Goal: Task Accomplishment & Management: Manage account settings

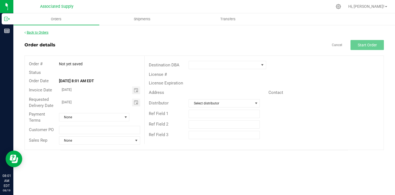
click at [41, 34] on link "Back to Orders" at bounding box center [37, 33] width 24 height 4
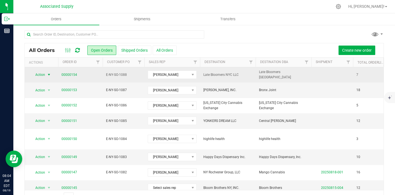
click at [48, 75] on span "select" at bounding box center [49, 75] width 4 height 4
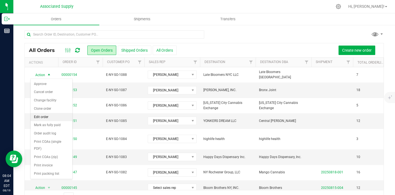
click at [49, 116] on li "Edit order" at bounding box center [52, 117] width 42 height 8
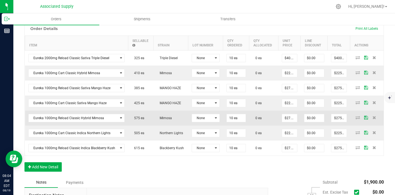
scroll to position [131, 0]
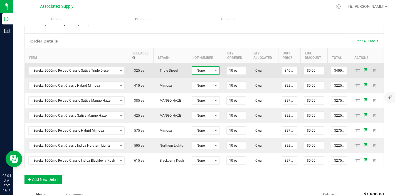
click at [207, 71] on span "None" at bounding box center [202, 71] width 21 height 8
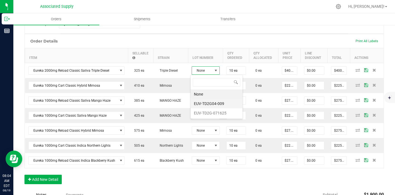
click at [216, 103] on li "EUV-TD2G04-009" at bounding box center [217, 103] width 52 height 9
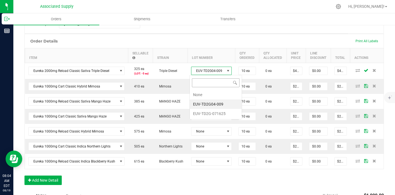
scroll to position [8, 40]
click at [210, 113] on li "EUV-TD2G-071625" at bounding box center [216, 113] width 52 height 9
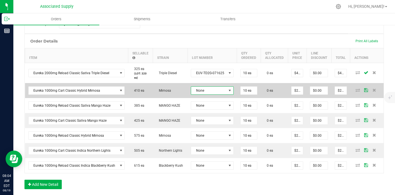
click at [213, 89] on span "None" at bounding box center [208, 91] width 35 height 8
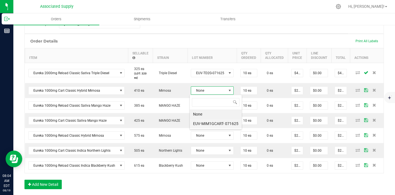
scroll to position [8, 42]
click at [216, 126] on 071625 "EUV-MIM1GCART- 071625" at bounding box center [216, 123] width 52 height 9
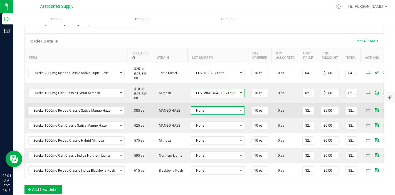
click at [211, 109] on span "None" at bounding box center [214, 111] width 46 height 8
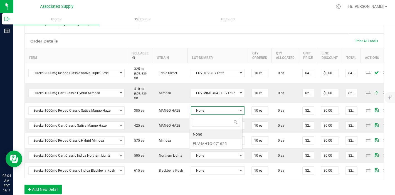
scroll to position [8, 53]
click at [219, 141] on li "EUV-MH1G-071625" at bounding box center [216, 143] width 53 height 9
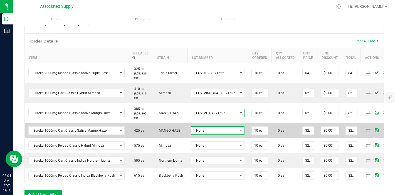
click at [215, 129] on span "None" at bounding box center [214, 131] width 46 height 8
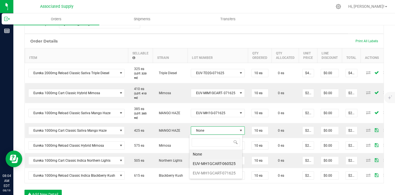
click at [221, 166] on li "EUV-MH1GCART-060525" at bounding box center [216, 163] width 53 height 9
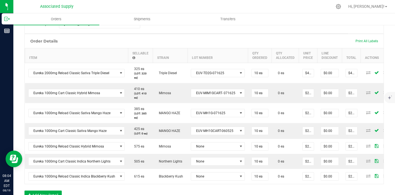
click at [218, 136] on td "EUV-MH1GCART-060525" at bounding box center [218, 131] width 61 height 16
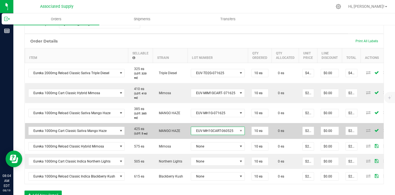
click at [217, 131] on span "EUV-MH1GCART-060525" at bounding box center [214, 131] width 46 height 8
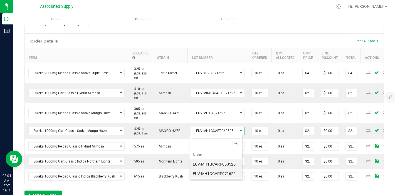
click at [216, 173] on li "EUV-MH1GCART-071625" at bounding box center [216, 173] width 53 height 9
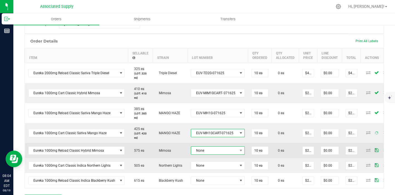
click at [215, 154] on span "None" at bounding box center [214, 151] width 46 height 8
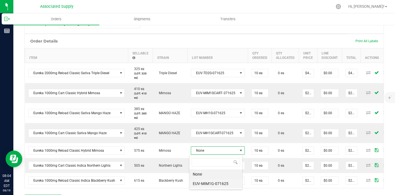
click at [209, 183] on li "EUV-MIM1G-071625" at bounding box center [216, 183] width 53 height 9
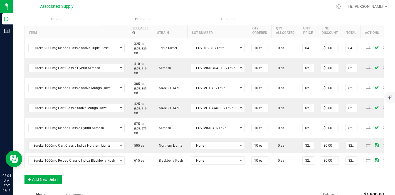
scroll to position [164, 0]
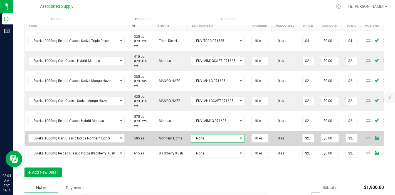
click at [214, 138] on span "None" at bounding box center [214, 139] width 46 height 8
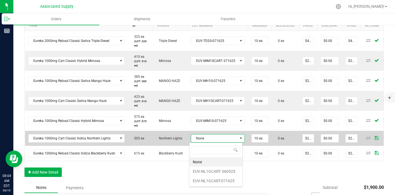
scroll to position [8, 53]
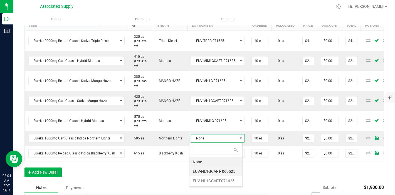
click at [207, 173] on 060525 "EUV-NL1GCART- 060525" at bounding box center [216, 171] width 53 height 9
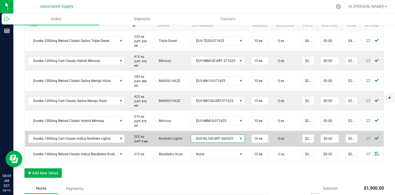
click at [222, 139] on span "EUV-NL1GCART- 060525" at bounding box center [214, 139] width 46 height 8
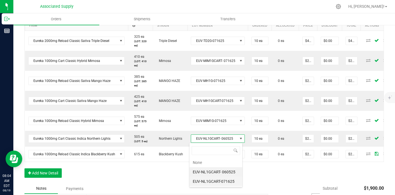
click at [219, 182] on li "EUV-NL1GCART-071625" at bounding box center [216, 181] width 53 height 9
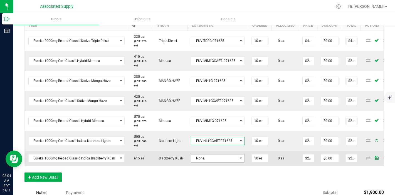
click at [221, 161] on td "None" at bounding box center [218, 158] width 61 height 15
click at [221, 157] on span "None" at bounding box center [214, 159] width 46 height 8
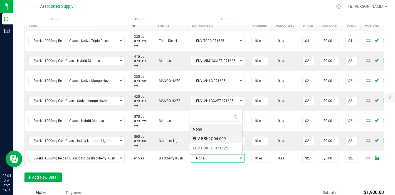
click at [219, 139] on li "EUV-BBK1G04-009" at bounding box center [216, 138] width 53 height 9
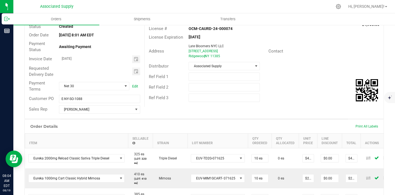
scroll to position [0, 0]
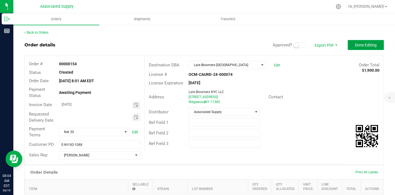
click at [369, 48] on button "Done Editing" at bounding box center [366, 45] width 36 height 10
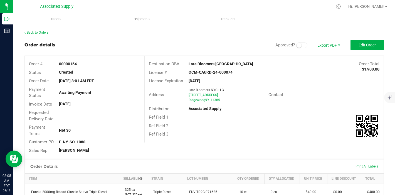
click at [42, 31] on link "Back to Orders" at bounding box center [37, 33] width 24 height 4
